Goal: Task Accomplishment & Management: Use online tool/utility

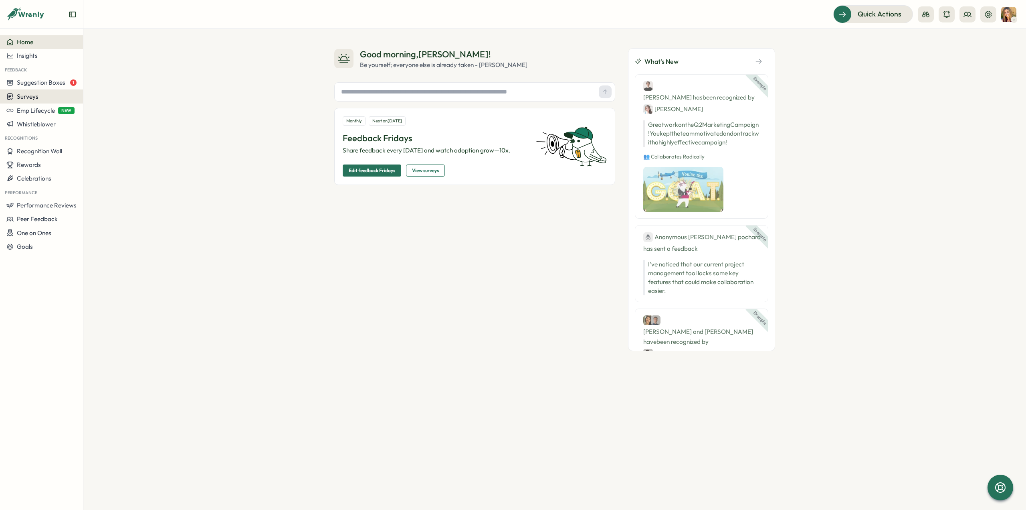
click at [43, 95] on div "Surveys" at bounding box center [41, 97] width 70 height 8
click at [102, 83] on div "Insights" at bounding box center [115, 81] width 60 height 9
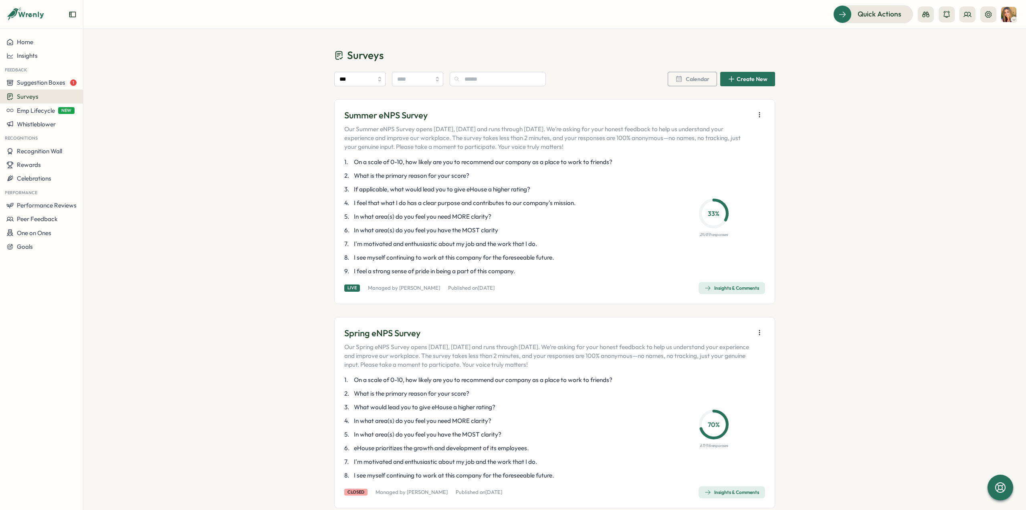
click at [735, 290] on div "Insights & Comments" at bounding box center [732, 288] width 55 height 6
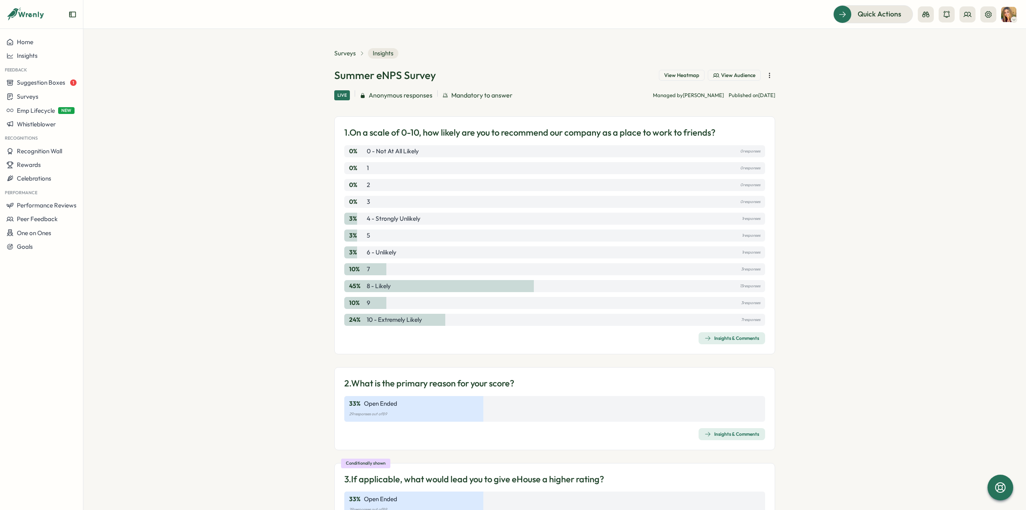
click at [767, 73] on icon "button" at bounding box center [770, 75] width 8 height 8
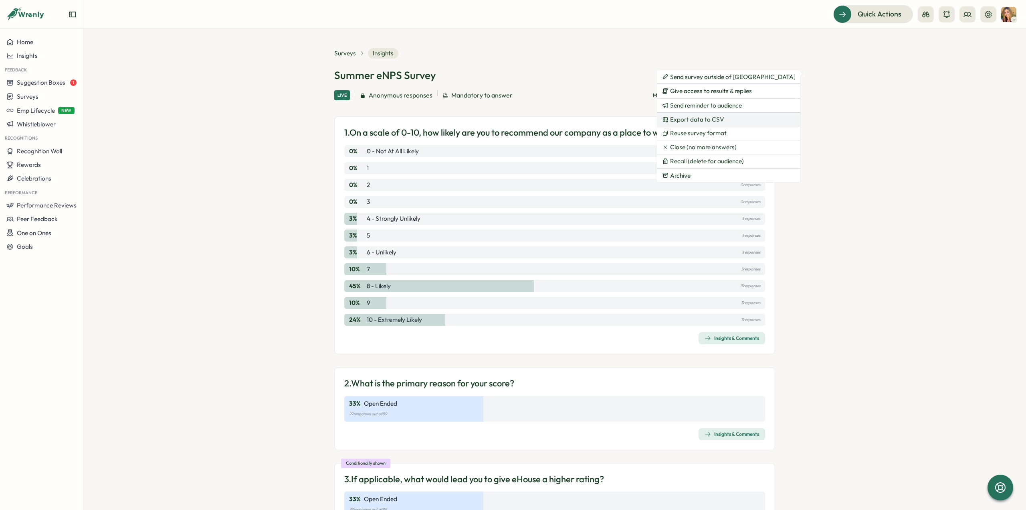
click at [702, 118] on span "Export data to CSV" at bounding box center [697, 119] width 54 height 7
